Goal: Transaction & Acquisition: Book appointment/travel/reservation

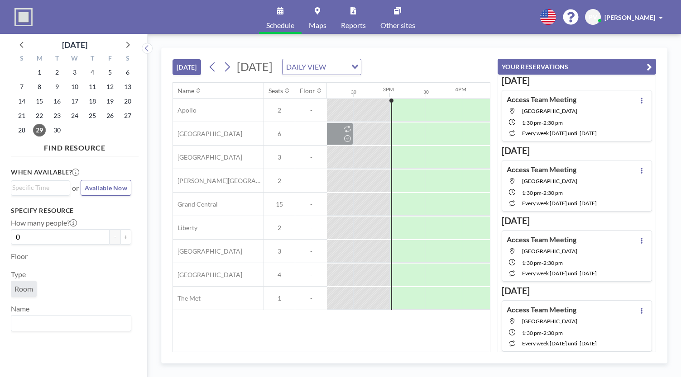
scroll to position [0, 1050]
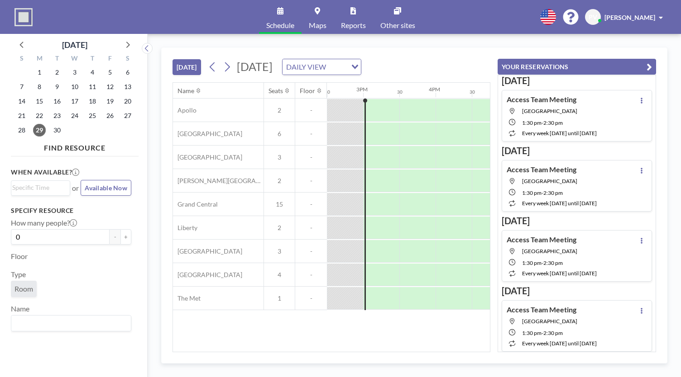
click at [651, 65] on icon "button" at bounding box center [648, 67] width 5 height 11
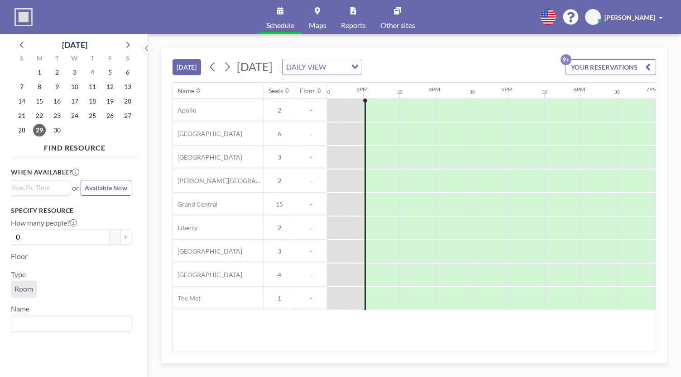
click at [312, 22] on span "Maps" at bounding box center [318, 25] width 18 height 7
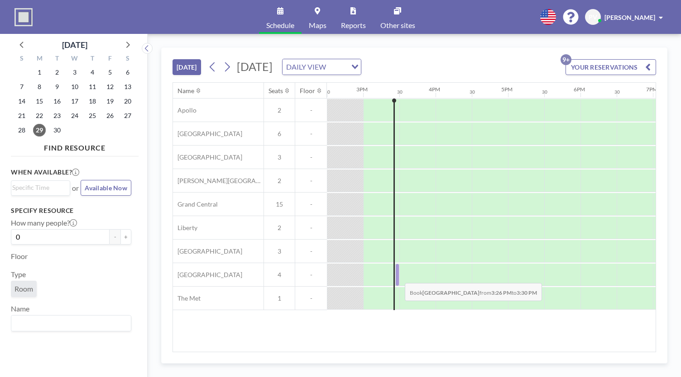
click at [397, 276] on div at bounding box center [397, 275] width 4 height 23
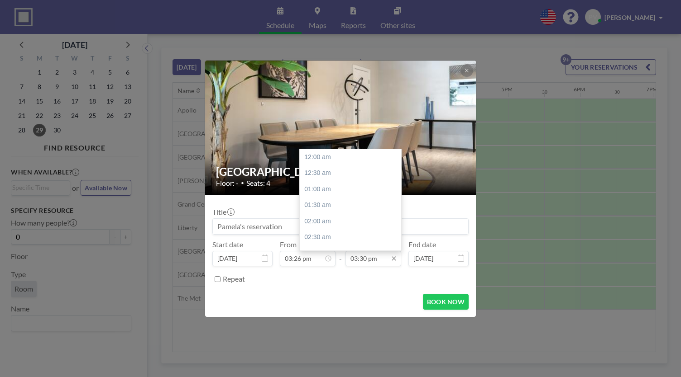
scroll to position [499, 0]
click at [333, 189] on div "04:30 pm" at bounding box center [353, 189] width 106 height 16
type input "04:30 pm"
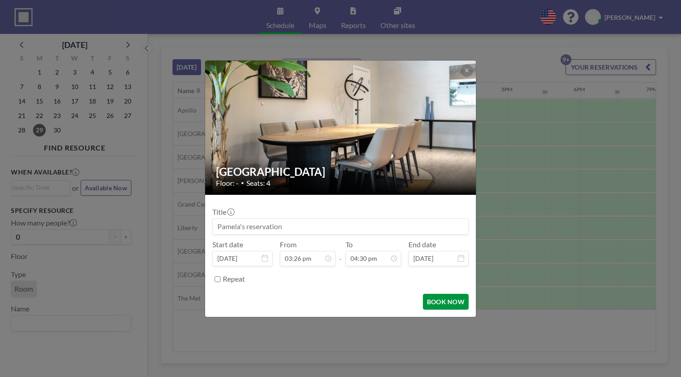
click at [441, 305] on button "BOOK NOW" at bounding box center [446, 302] width 46 height 16
